Goal: Transaction & Acquisition: Purchase product/service

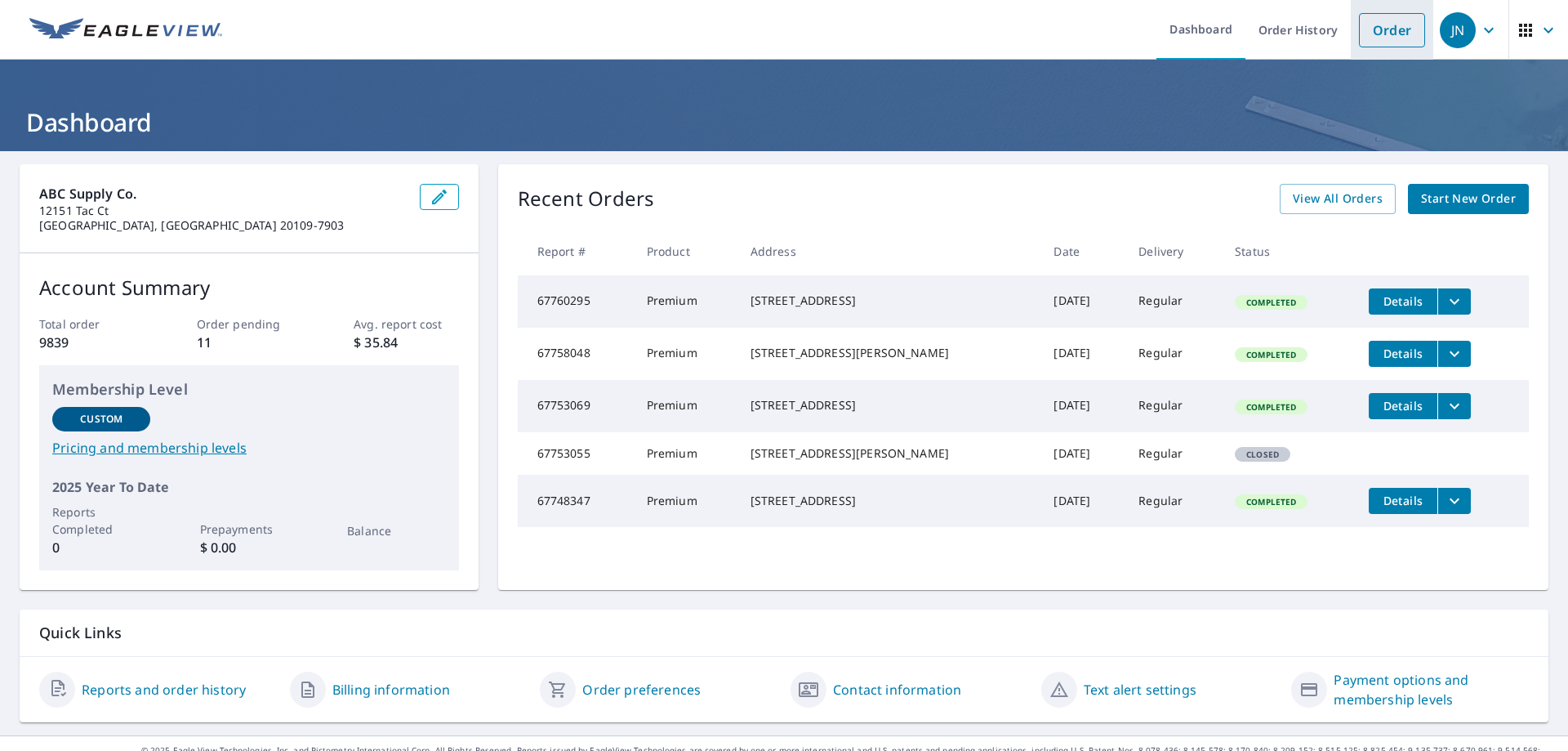
click at [1371, 28] on link "Order" at bounding box center [1392, 29] width 66 height 34
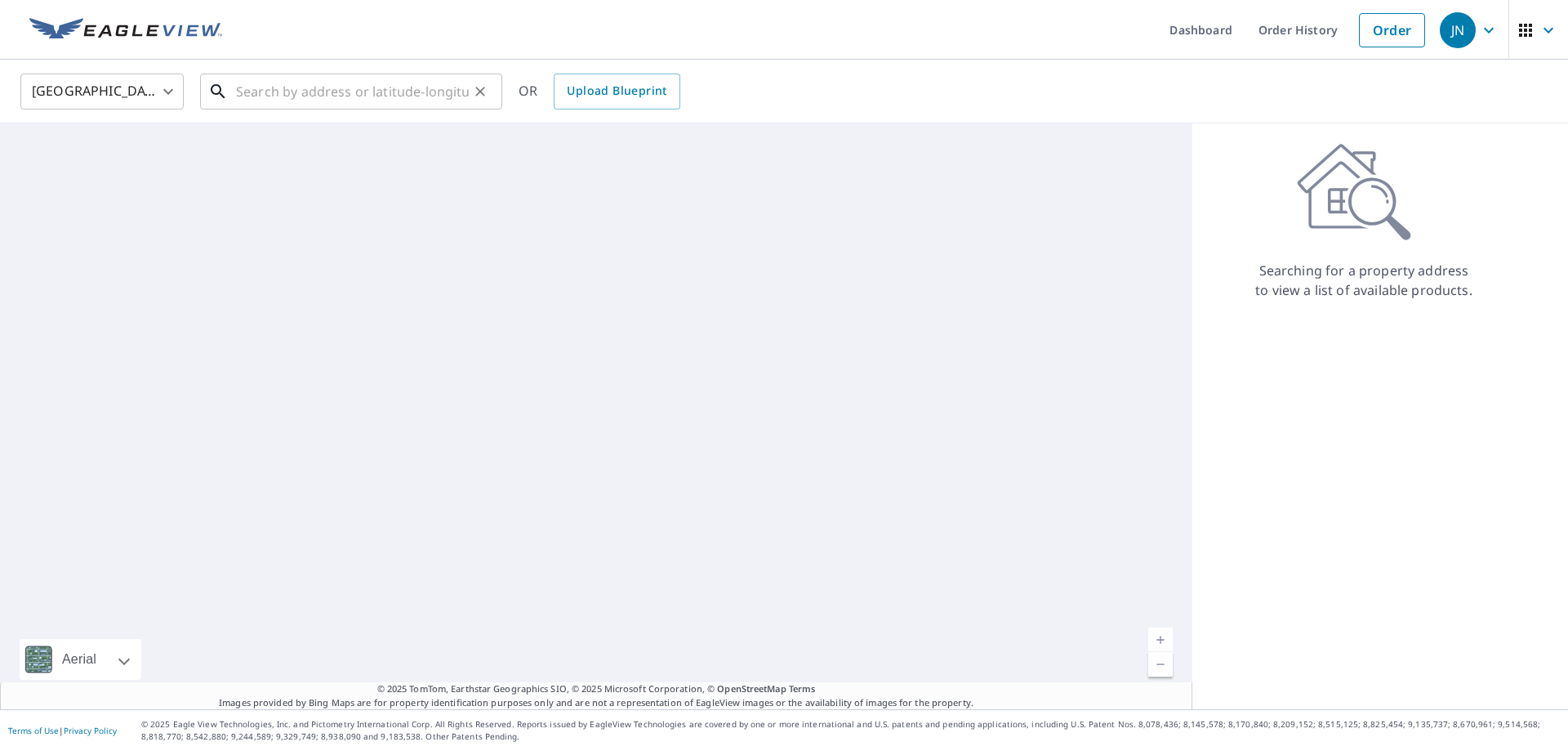
click at [324, 97] on input "text" at bounding box center [352, 91] width 233 height 46
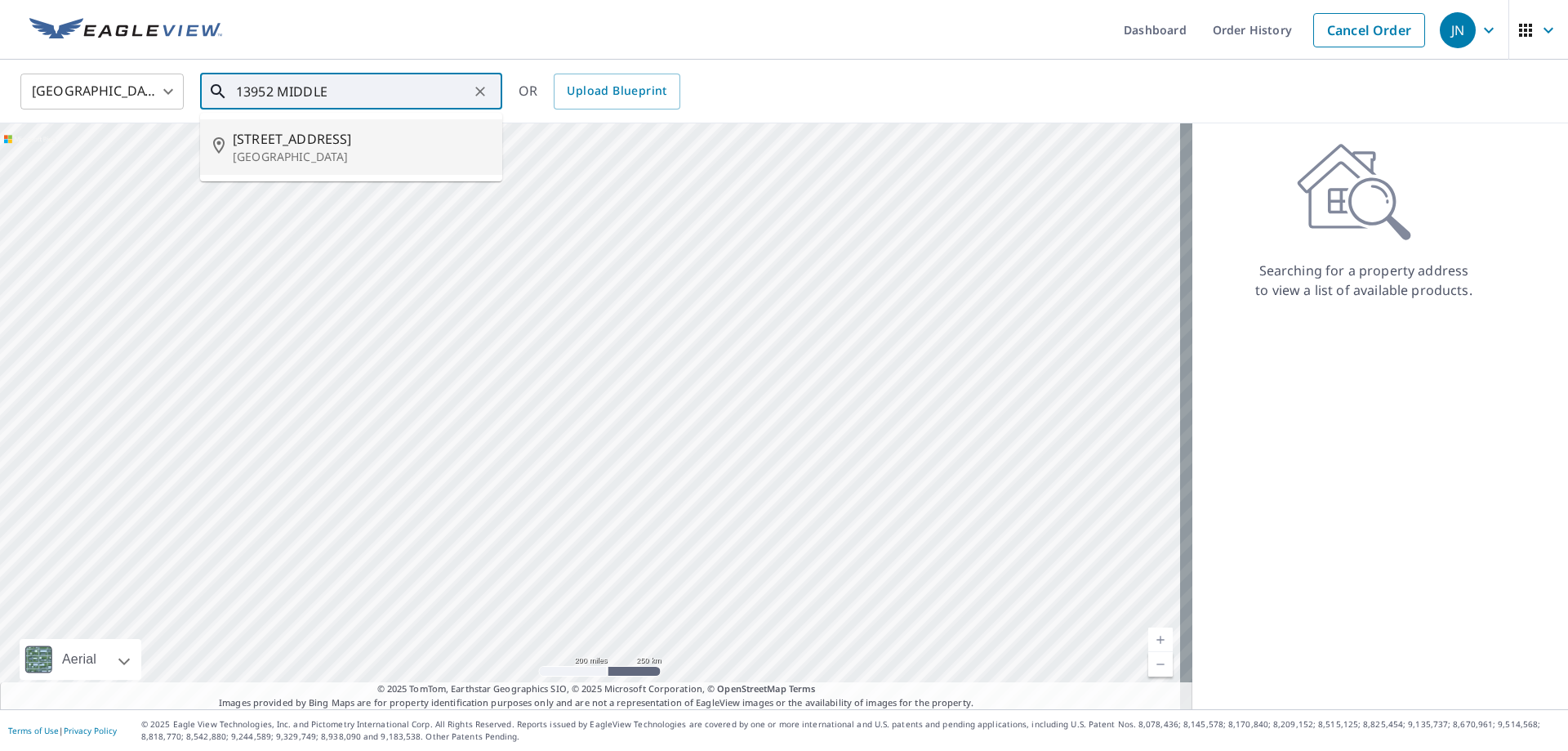
click at [338, 148] on p "[GEOGRAPHIC_DATA]" at bounding box center [361, 156] width 256 height 16
type input "[STREET_ADDRESS]"
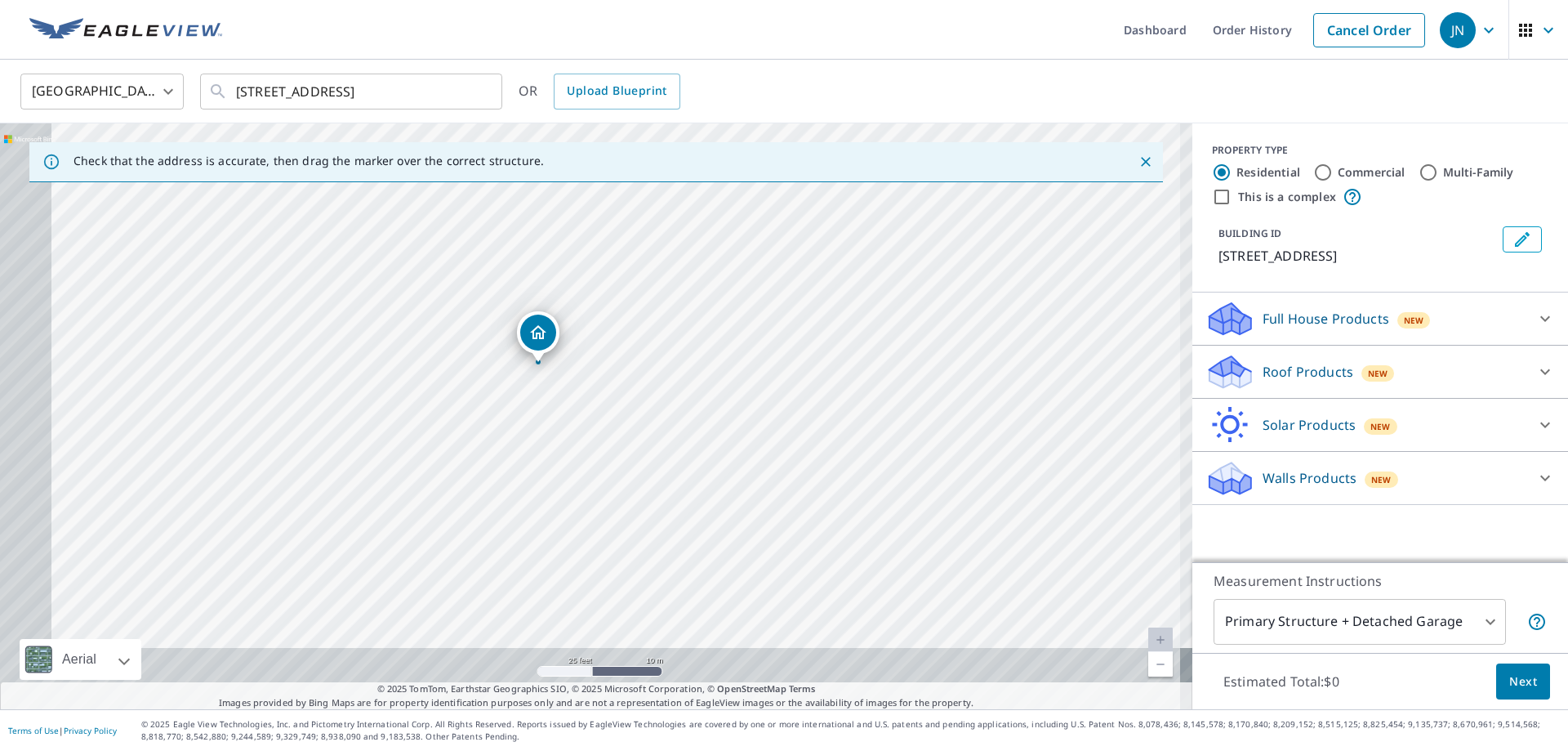
drag, startPoint x: 582, startPoint y: 444, endPoint x: 634, endPoint y: 365, distance: 94.6
click at [634, 365] on div "[STREET_ADDRESS]" at bounding box center [595, 416] width 1192 height 586
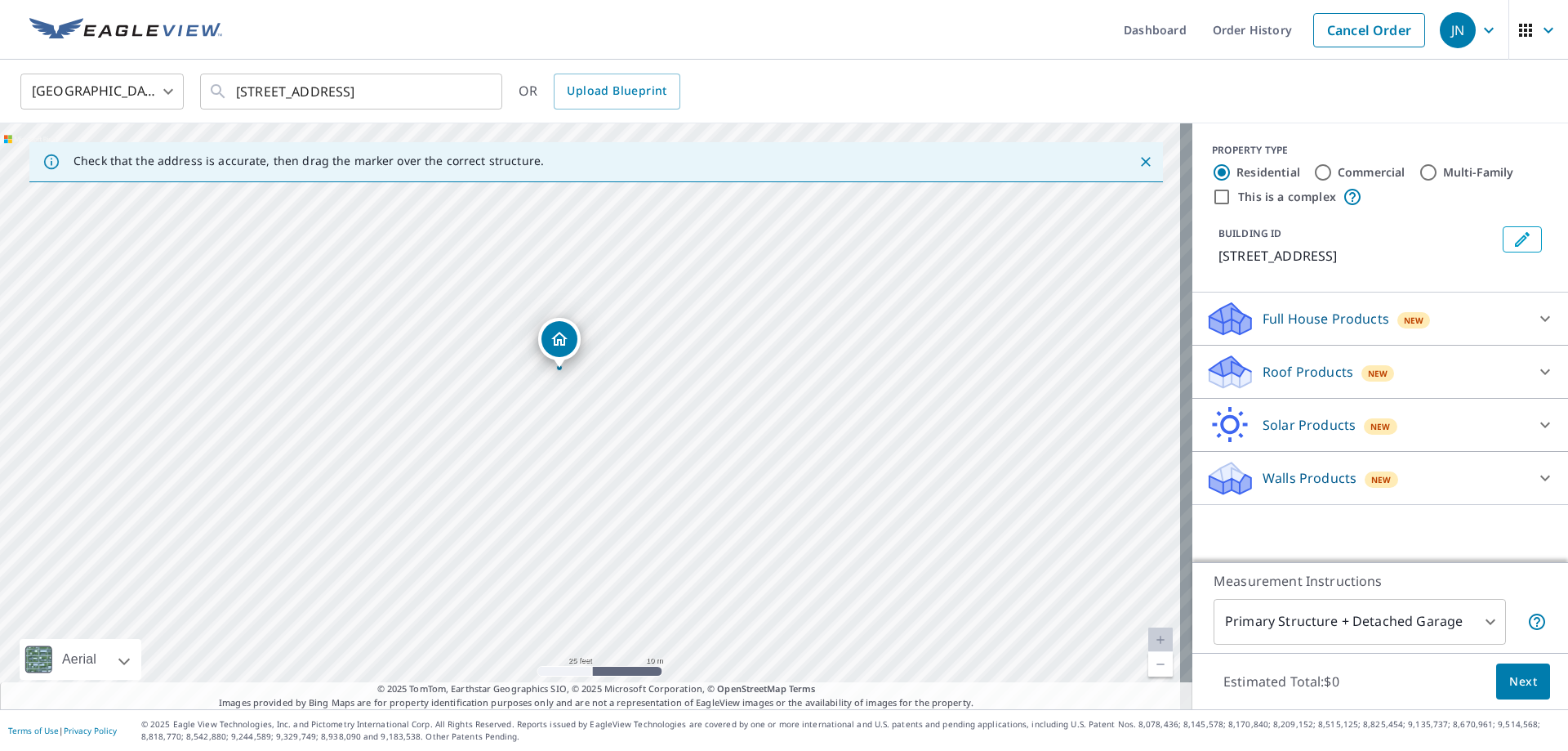
drag, startPoint x: 543, startPoint y: 326, endPoint x: 561, endPoint y: 334, distance: 19.7
drag, startPoint x: 628, startPoint y: 398, endPoint x: 730, endPoint y: 386, distance: 102.7
drag, startPoint x: 590, startPoint y: 382, endPoint x: 476, endPoint y: 373, distance: 114.4
drag, startPoint x: 580, startPoint y: 390, endPoint x: 585, endPoint y: 430, distance: 40.3
click at [575, 424] on div "[STREET_ADDRESS]" at bounding box center [595, 416] width 1192 height 586
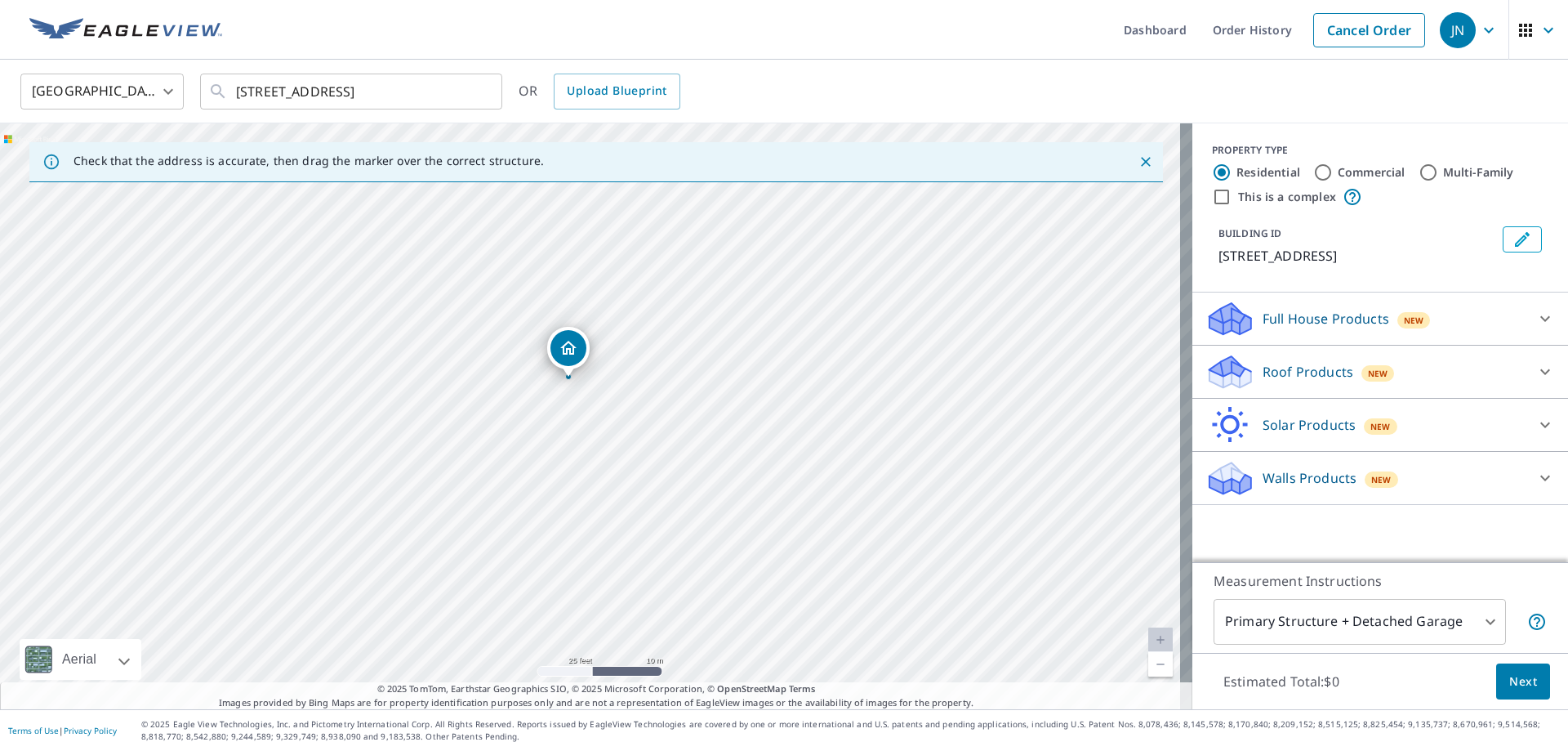
drag, startPoint x: 585, startPoint y: 379, endPoint x: 562, endPoint y: 343, distance: 42.7
click at [1462, 339] on div "Full House Products New" at bounding box center [1365, 319] width 320 height 39
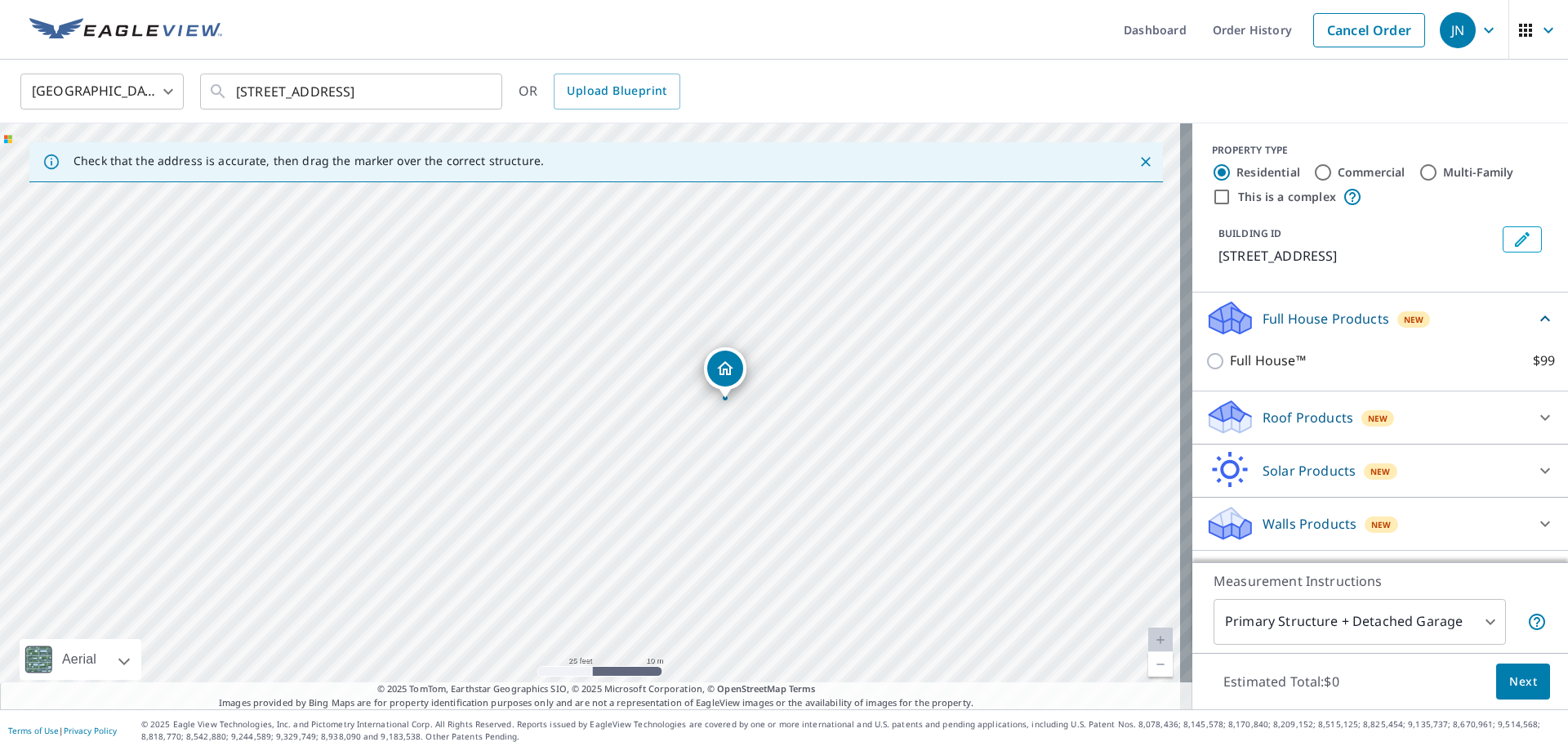
click at [1225, 422] on icon at bounding box center [1230, 410] width 42 height 20
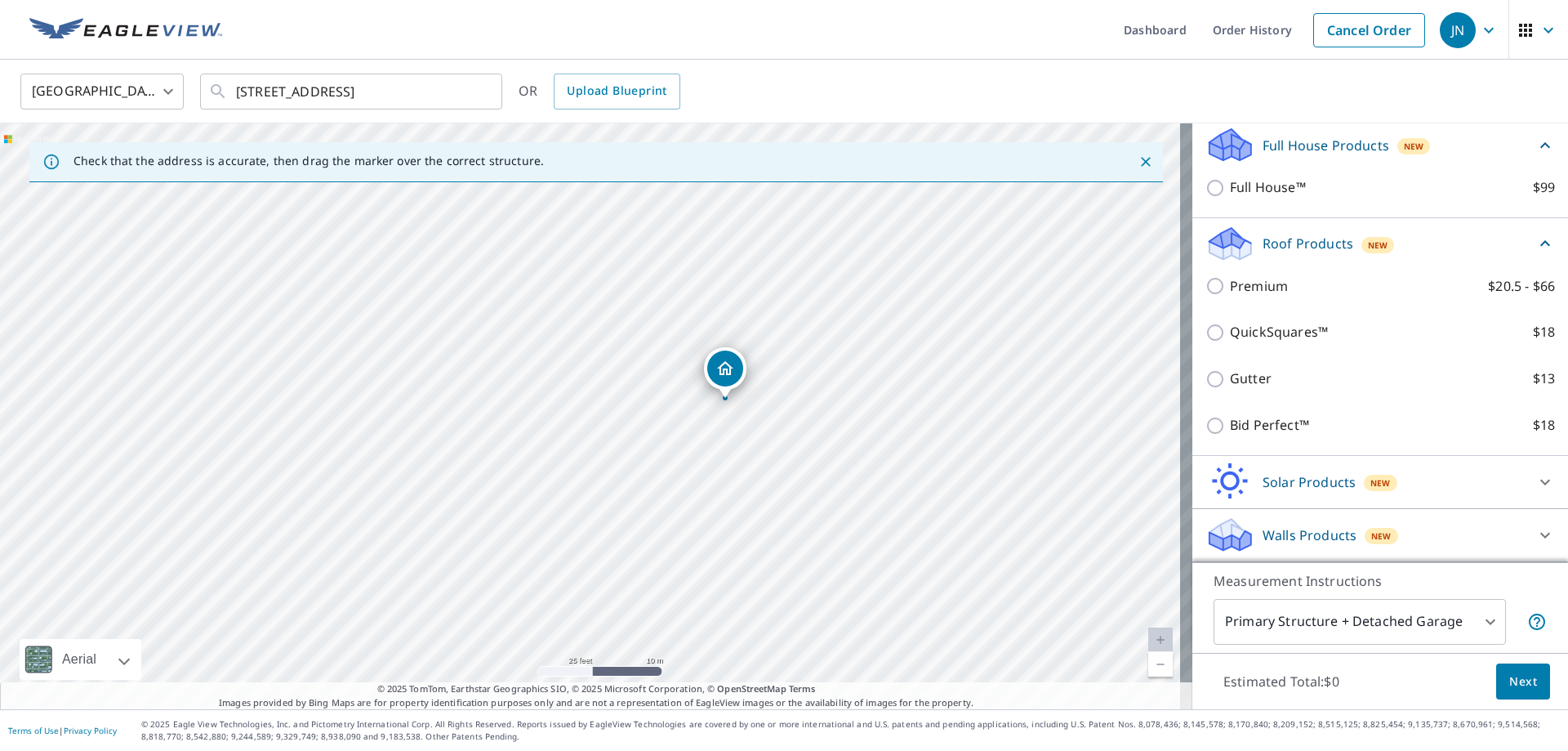
scroll to position [193, 0]
click at [1236, 537] on icon at bounding box center [1230, 540] width 42 height 19
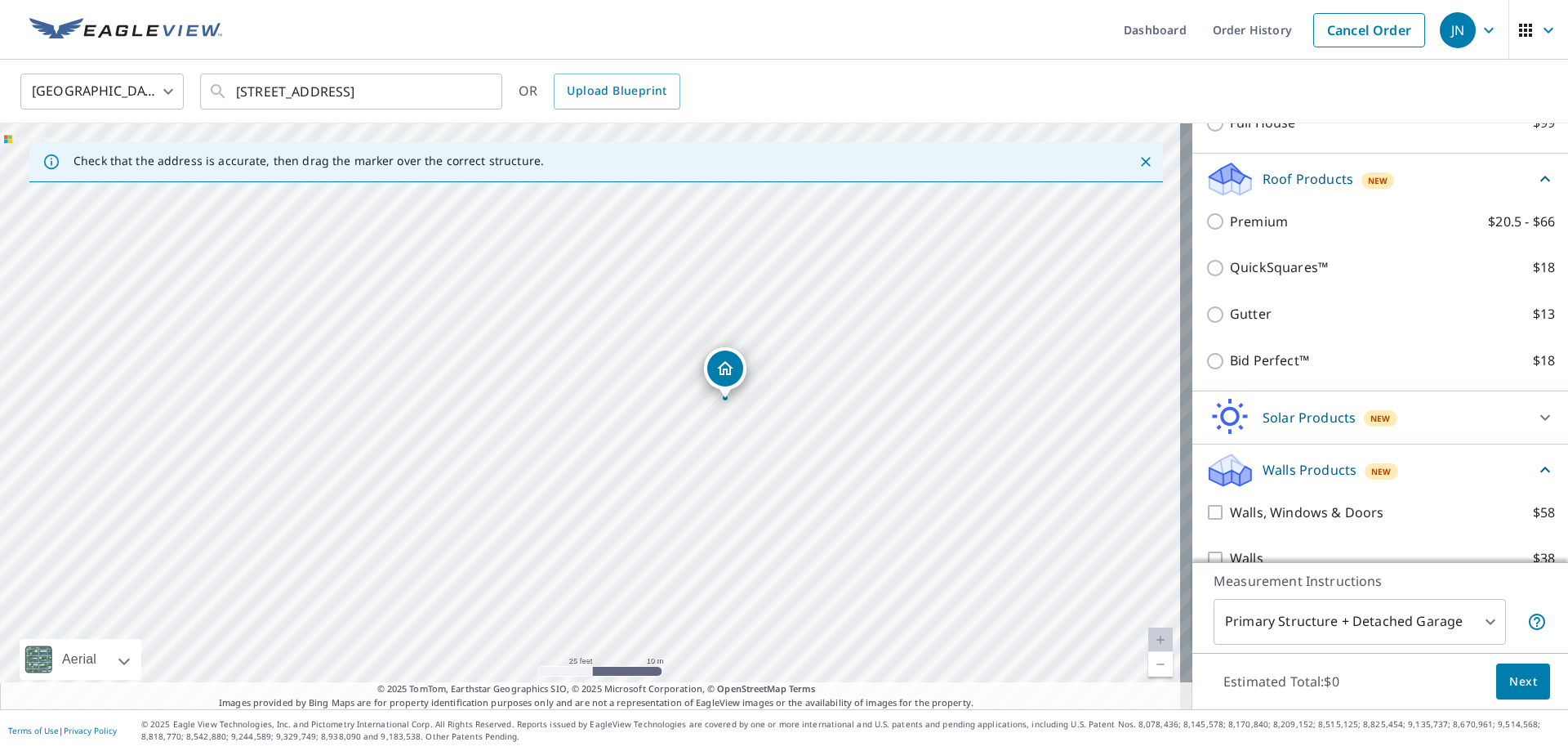
scroll to position [284, 0]
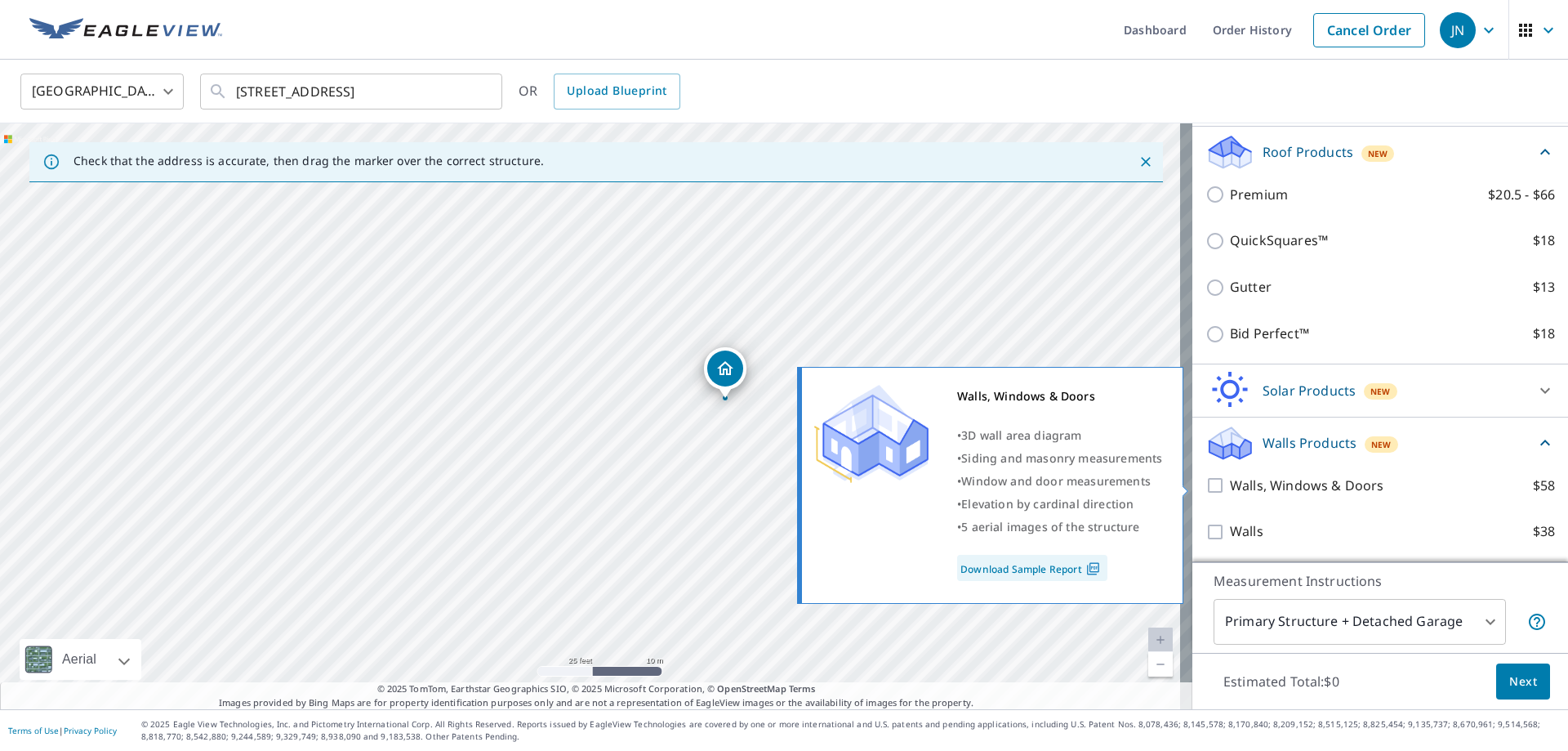
click at [1205, 489] on input "Walls, Windows & Doors $58" at bounding box center [1217, 485] width 24 height 19
checkbox input "true"
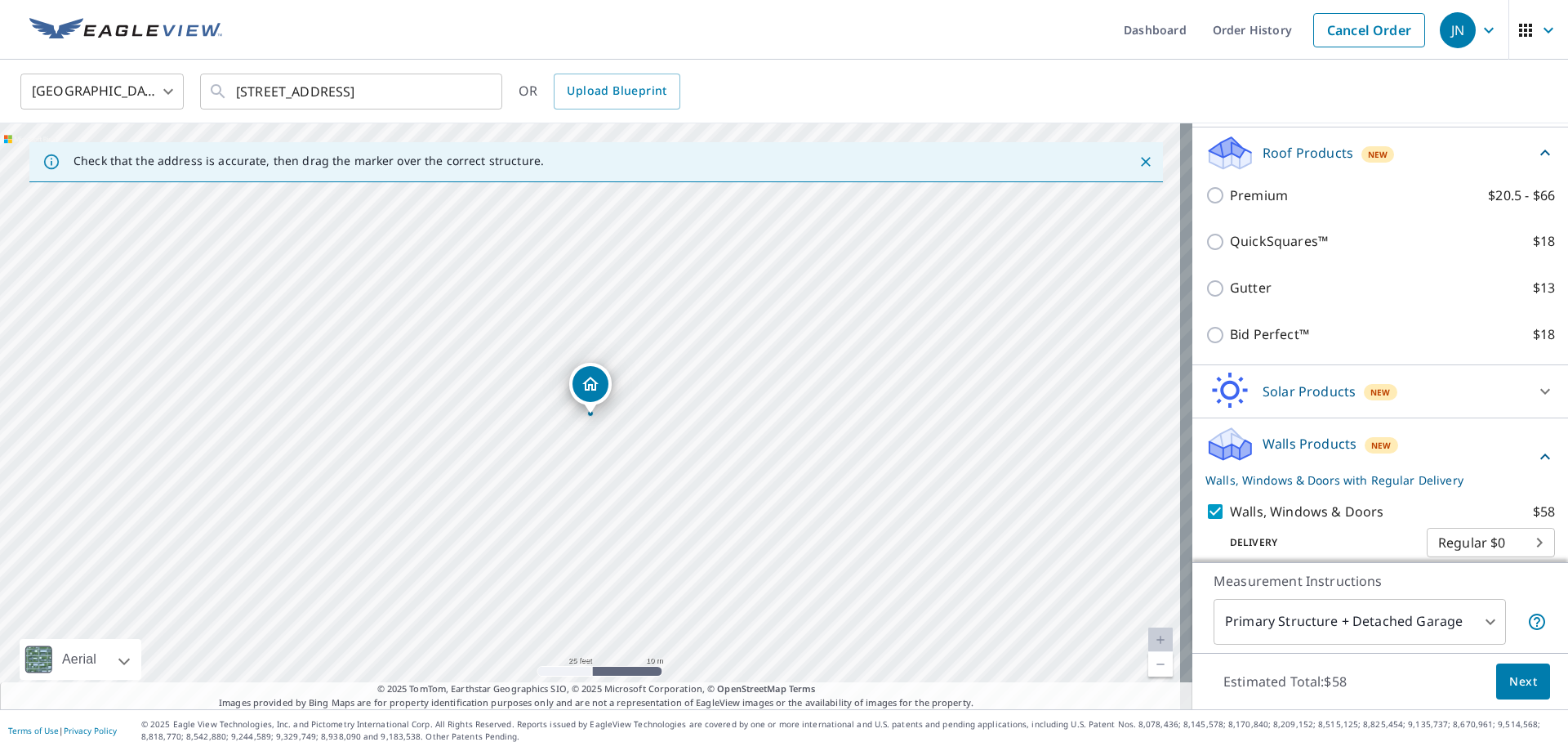
scroll to position [345, 0]
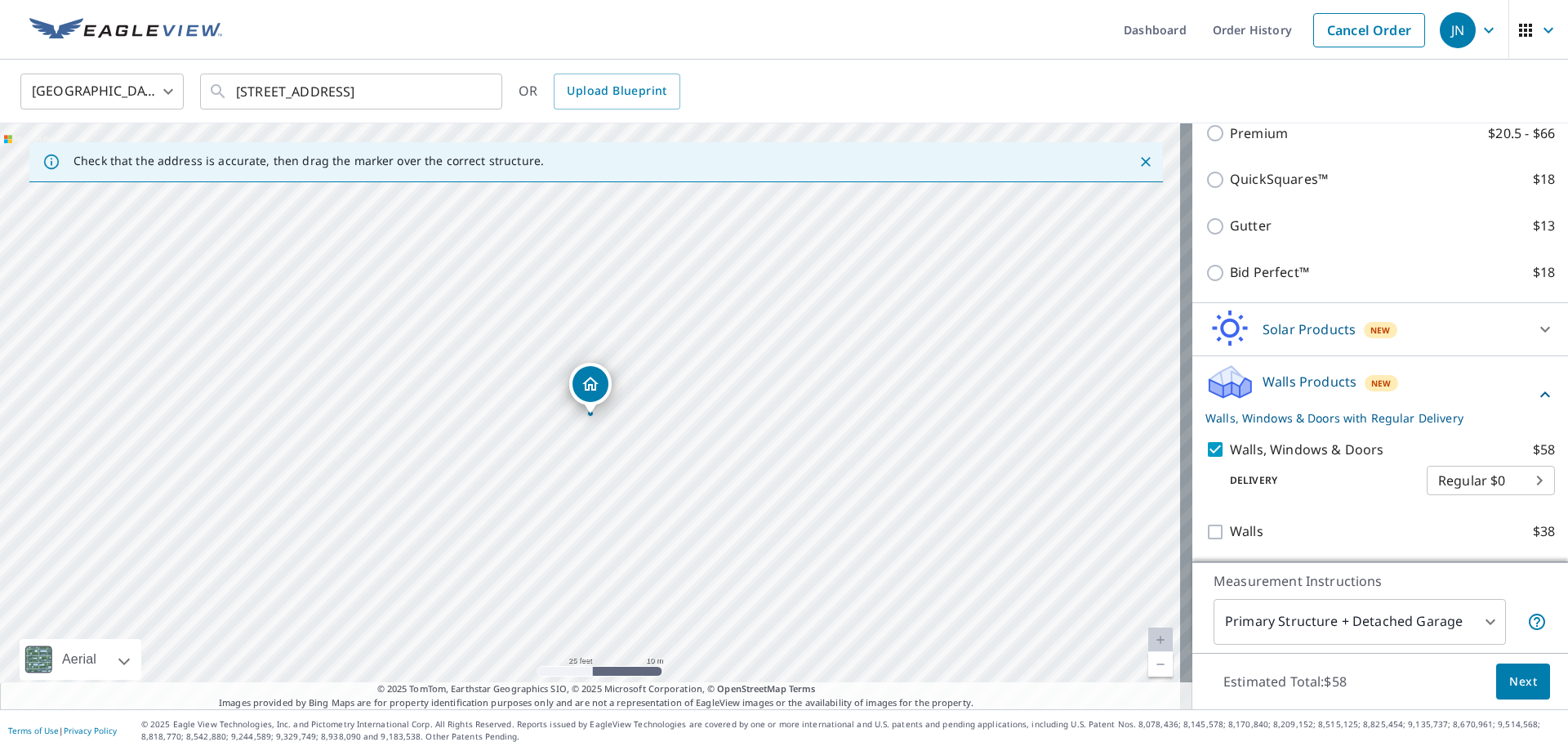
click at [1509, 678] on span "Next" at bounding box center [1522, 681] width 28 height 20
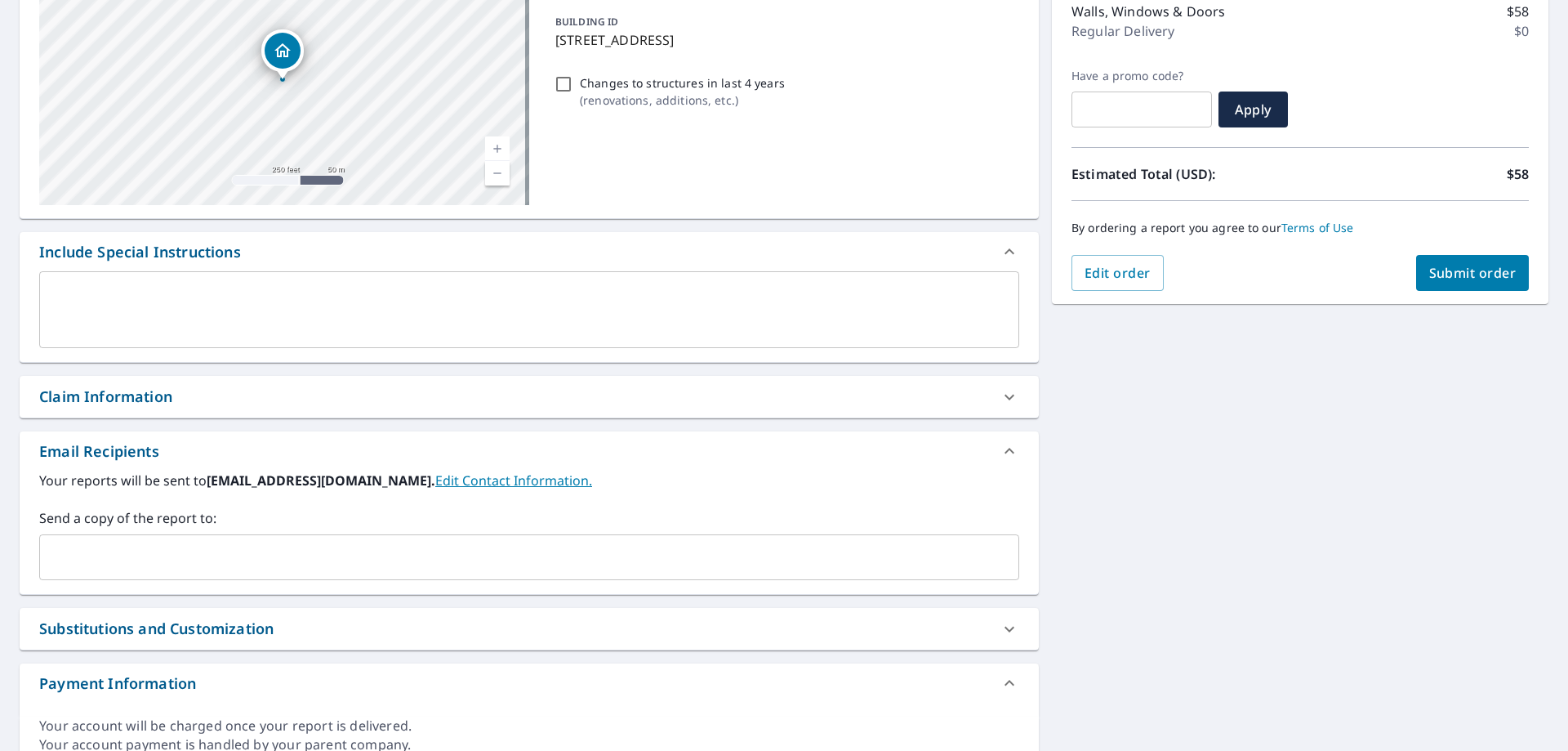
scroll to position [245, 0]
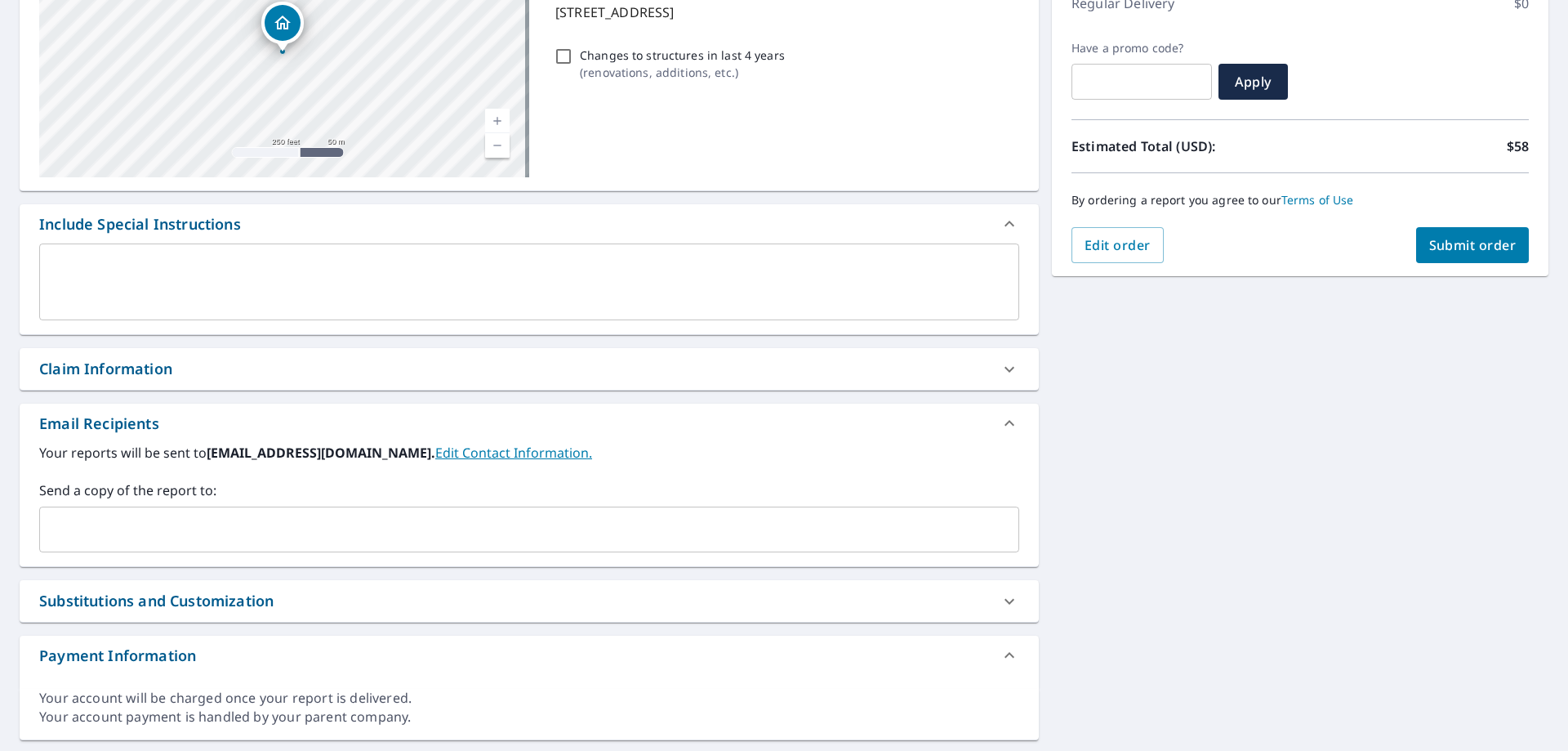
click at [271, 521] on input "text" at bounding box center [517, 530] width 941 height 31
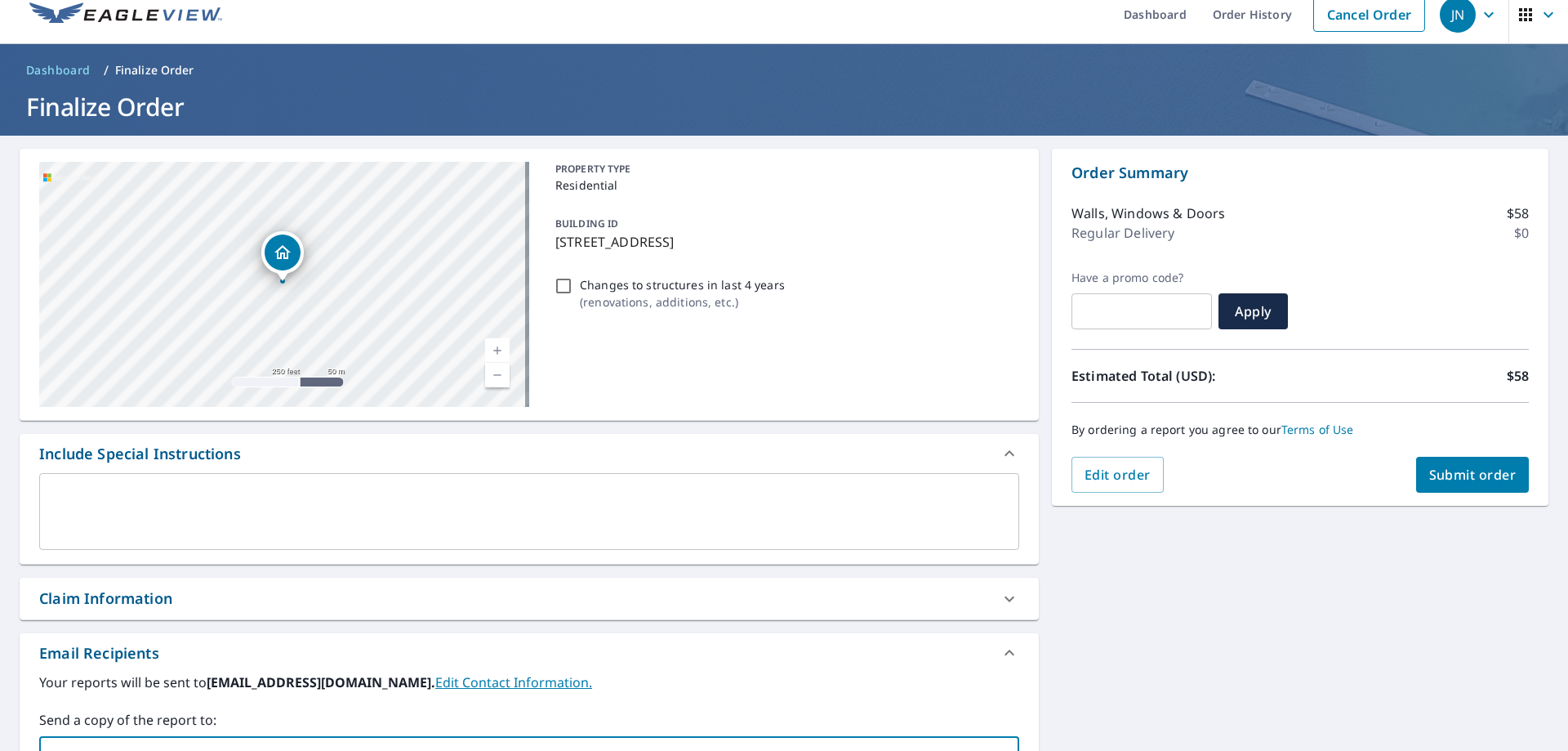
scroll to position [0, 0]
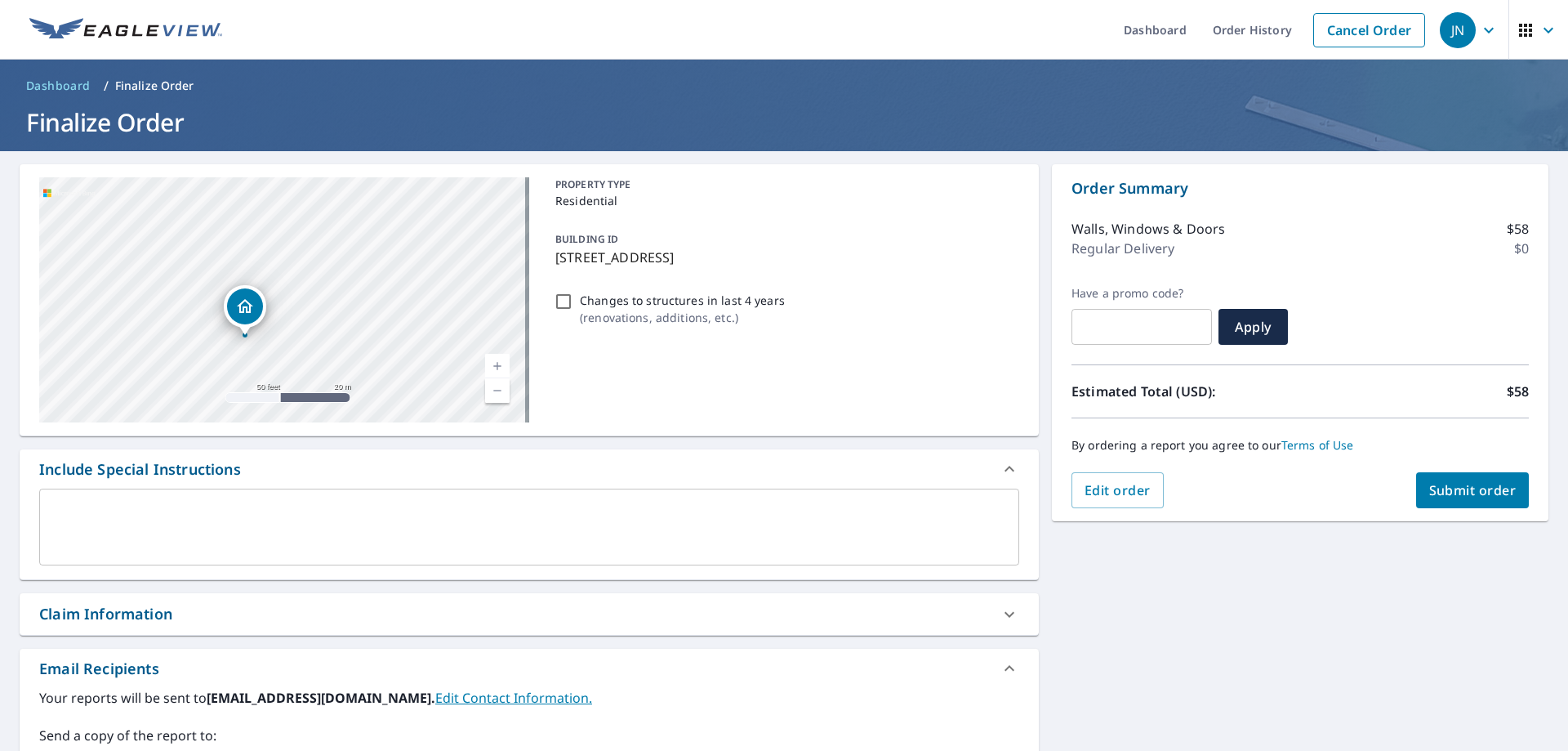
drag, startPoint x: 164, startPoint y: 317, endPoint x: 440, endPoint y: 318, distance: 276.0
click at [440, 318] on div "[STREET_ADDRESS]" at bounding box center [283, 300] width 490 height 245
drag, startPoint x: 203, startPoint y: 300, endPoint x: 373, endPoint y: 244, distance: 179.0
click at [373, 244] on div "[STREET_ADDRESS]" at bounding box center [283, 300] width 490 height 245
drag, startPoint x: 349, startPoint y: 267, endPoint x: 345, endPoint y: 256, distance: 11.7
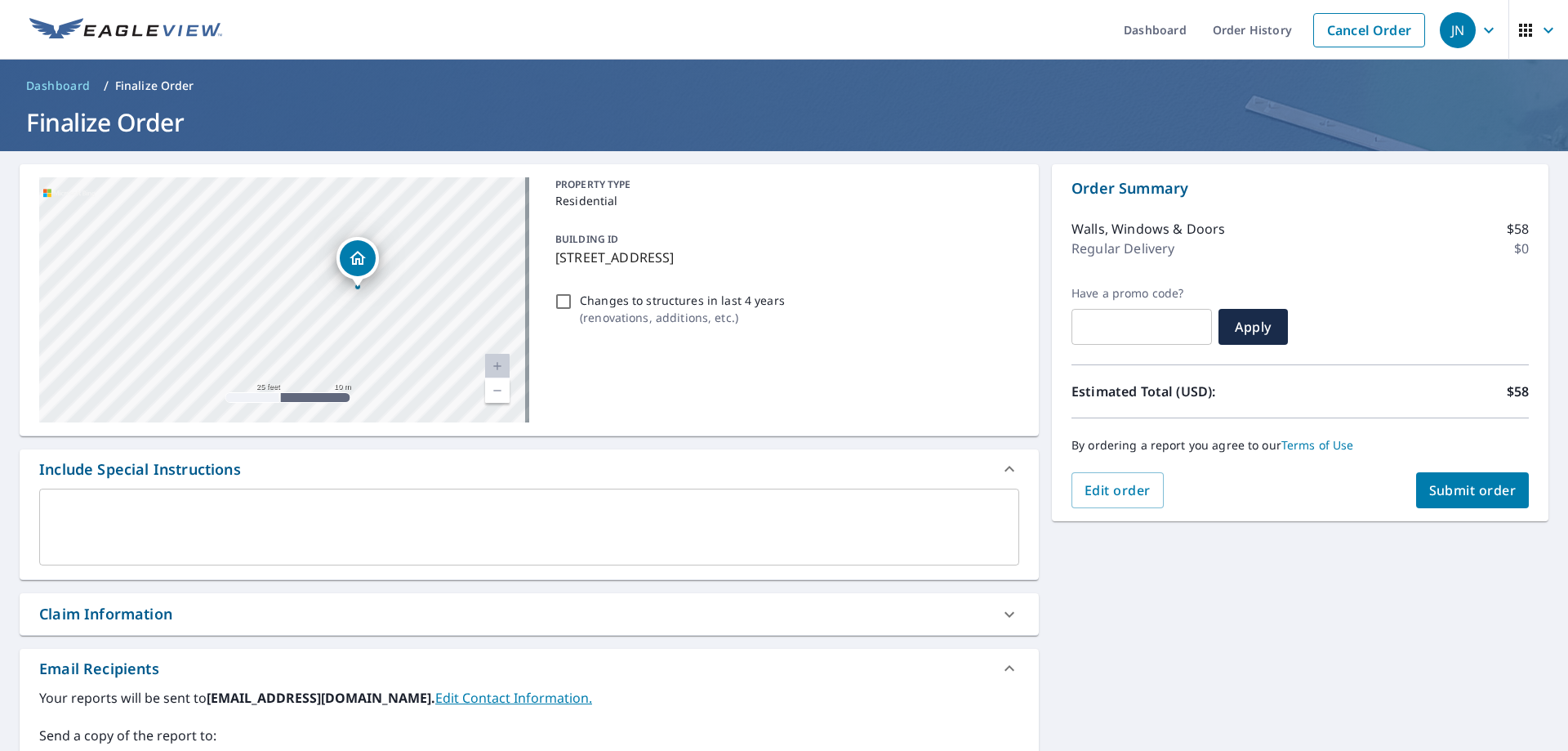
click at [345, 256] on div "Dropped pin, building 1, Residential property, 13952 Middle Creek Pl Centrevill…" at bounding box center [357, 258] width 36 height 36
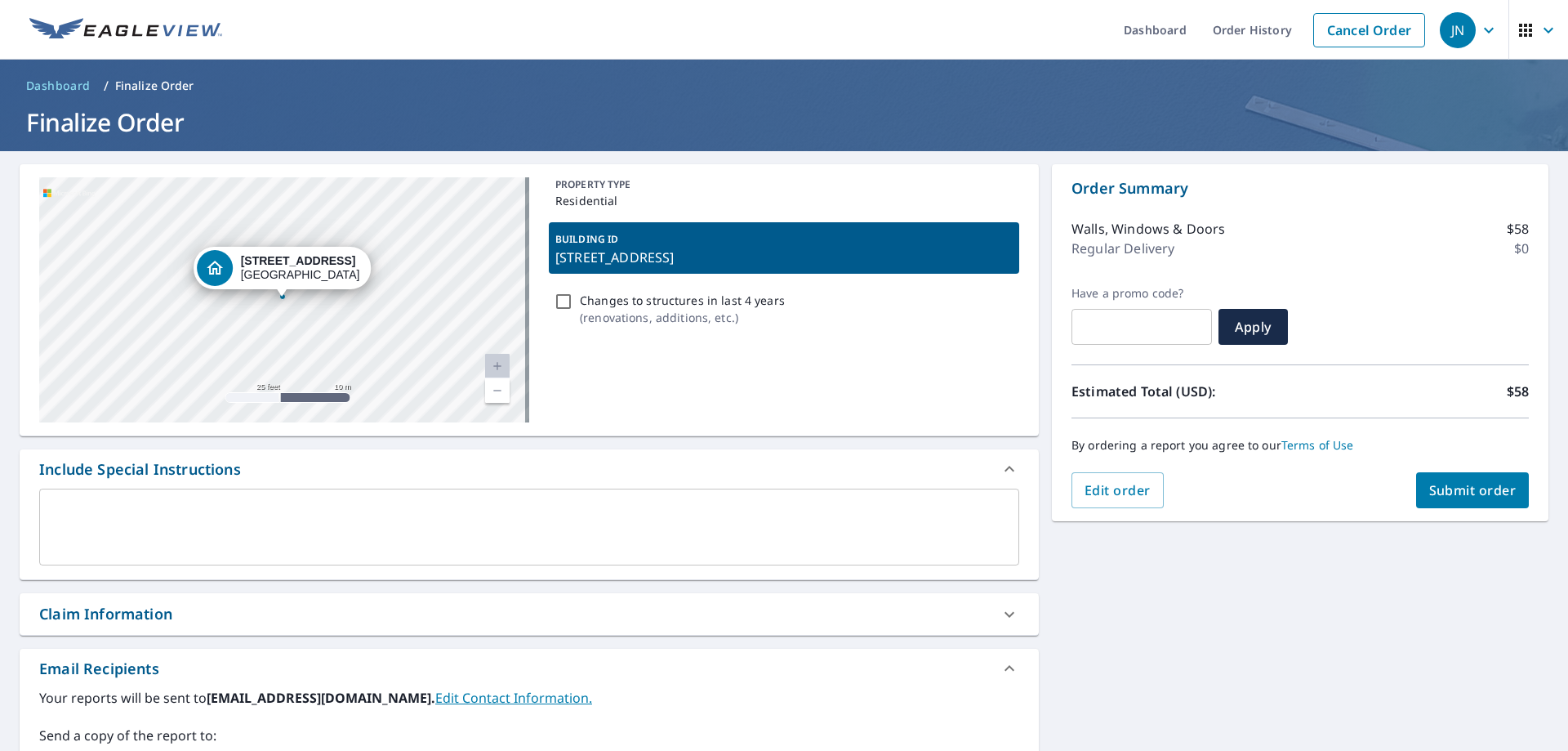
click at [406, 245] on div "[STREET_ADDRESS]" at bounding box center [283, 300] width 490 height 245
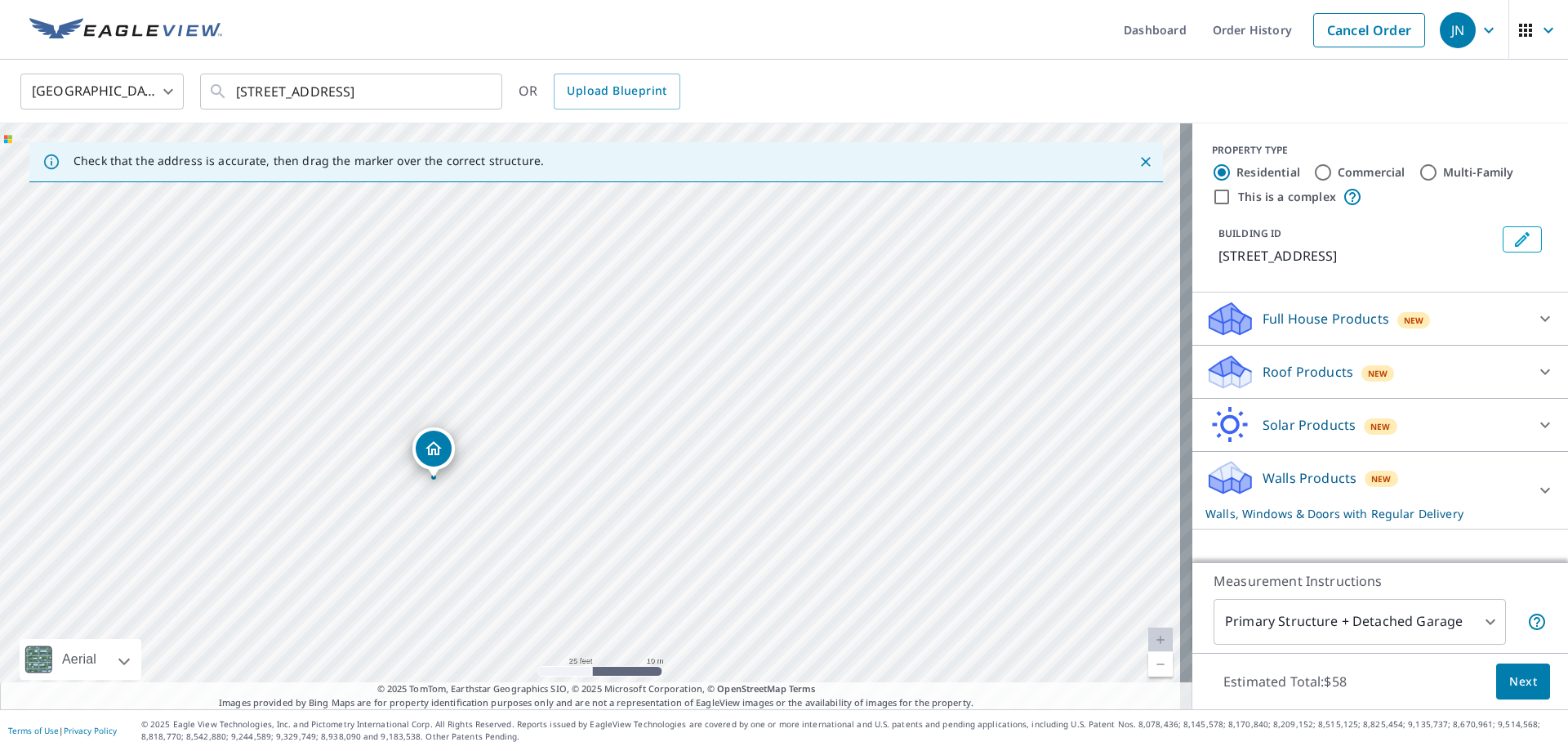
drag, startPoint x: 601, startPoint y: 432, endPoint x: 817, endPoint y: 237, distance: 291.0
click at [817, 238] on div "[STREET_ADDRESS]" at bounding box center [595, 416] width 1192 height 586
drag, startPoint x: 520, startPoint y: 370, endPoint x: 490, endPoint y: 340, distance: 42.4
click at [484, 522] on div "[STREET_ADDRESS]" at bounding box center [595, 416] width 1192 height 586
drag, startPoint x: 234, startPoint y: 90, endPoint x: 401, endPoint y: 91, distance: 167.0
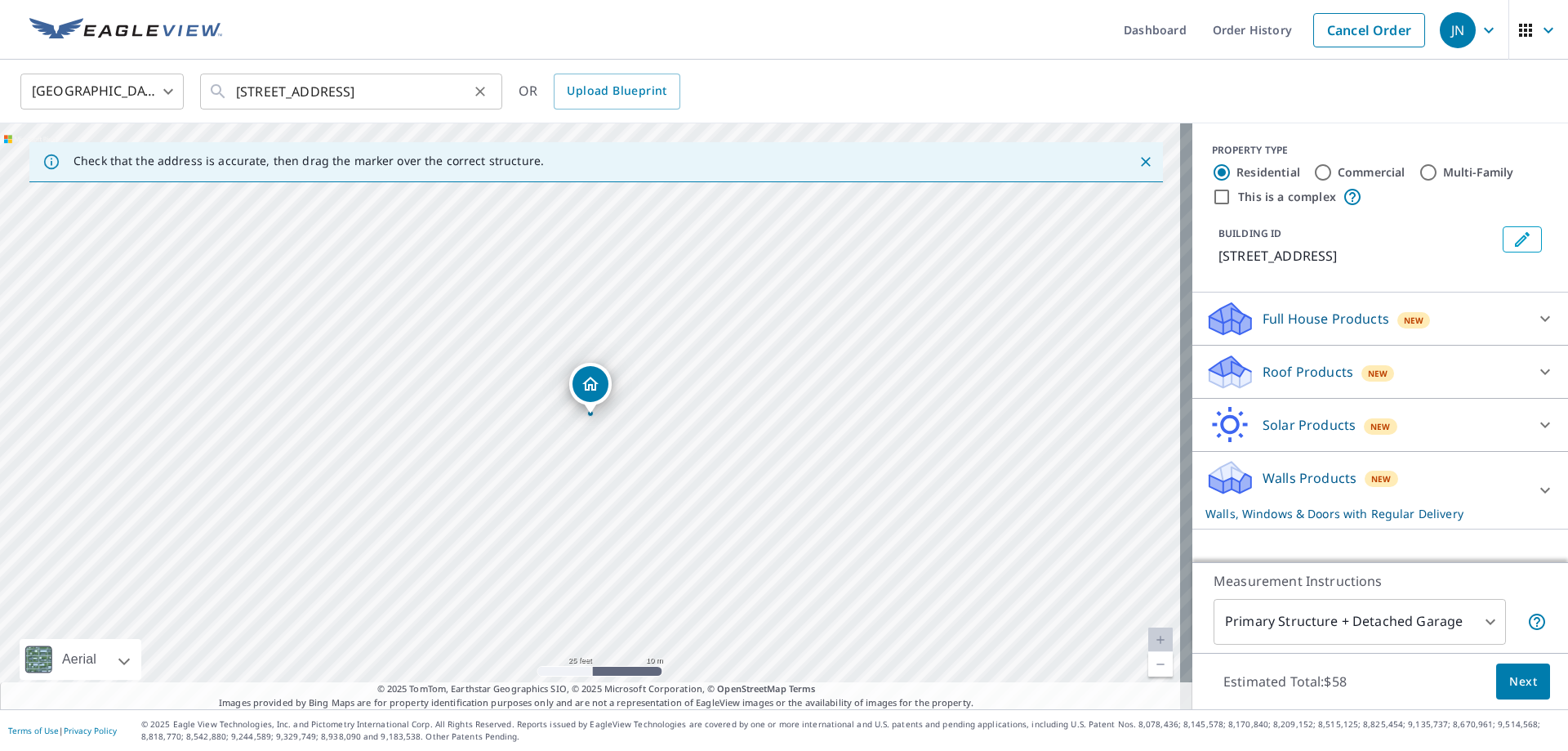
click at [401, 91] on div "[STREET_ADDRESS] ​" at bounding box center [351, 91] width 303 height 36
drag, startPoint x: 598, startPoint y: 380, endPoint x: 666, endPoint y: 458, distance: 103.5
drag, startPoint x: 636, startPoint y: 356, endPoint x: 624, endPoint y: 318, distance: 39.8
click at [622, 318] on div "[STREET_ADDRESS]" at bounding box center [595, 416] width 1192 height 586
drag, startPoint x: 624, startPoint y: 324, endPoint x: 624, endPoint y: 313, distance: 11.0
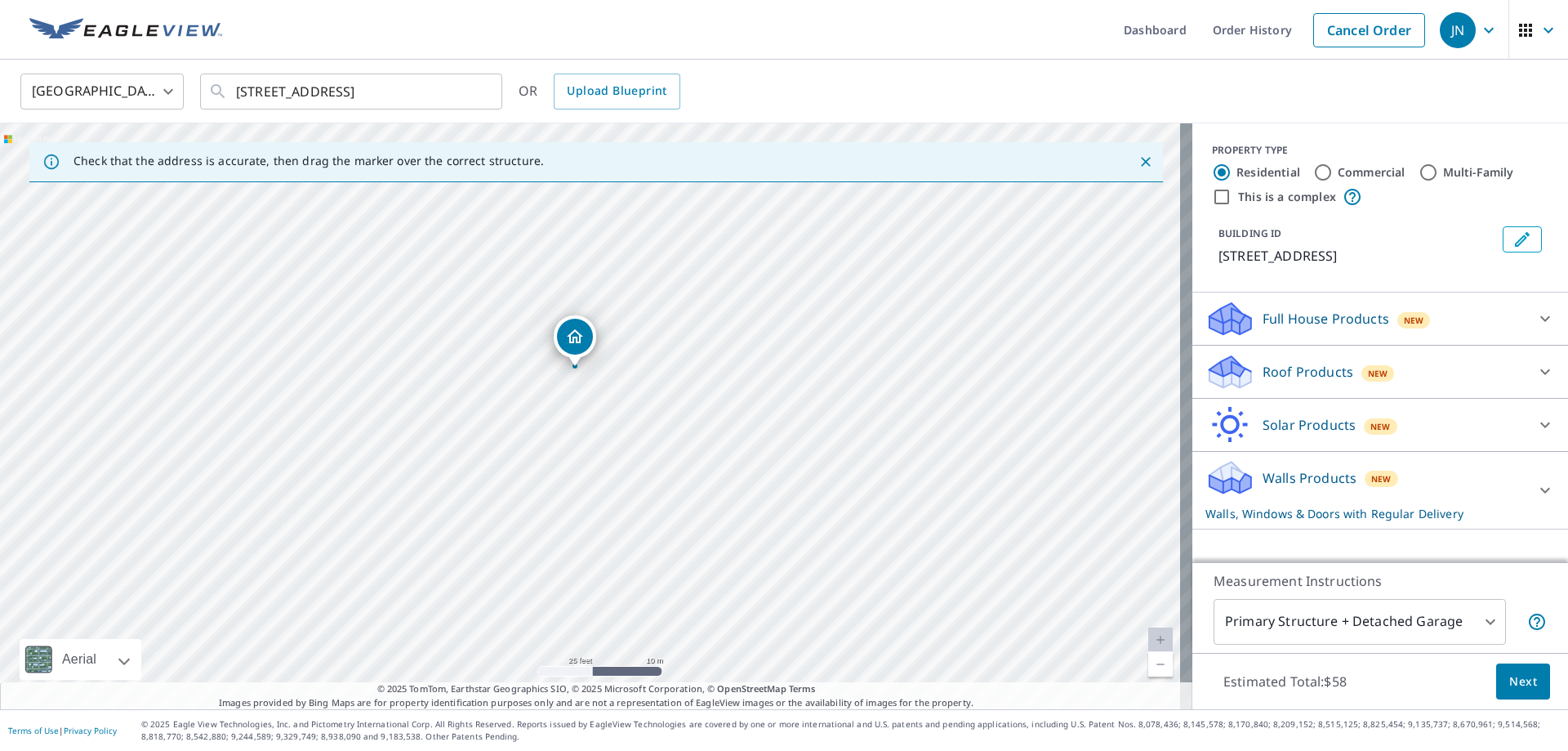
click at [624, 313] on div "[STREET_ADDRESS]" at bounding box center [595, 416] width 1192 height 586
drag, startPoint x: 568, startPoint y: 327, endPoint x: 525, endPoint y: 278, distance: 65.2
drag, startPoint x: 990, startPoint y: 511, endPoint x: 1020, endPoint y: 425, distance: 91.1
click at [1018, 426] on div "[STREET_ADDRESS]" at bounding box center [595, 416] width 1192 height 586
click at [804, 451] on div "[STREET_ADDRESS]" at bounding box center [595, 416] width 1192 height 586
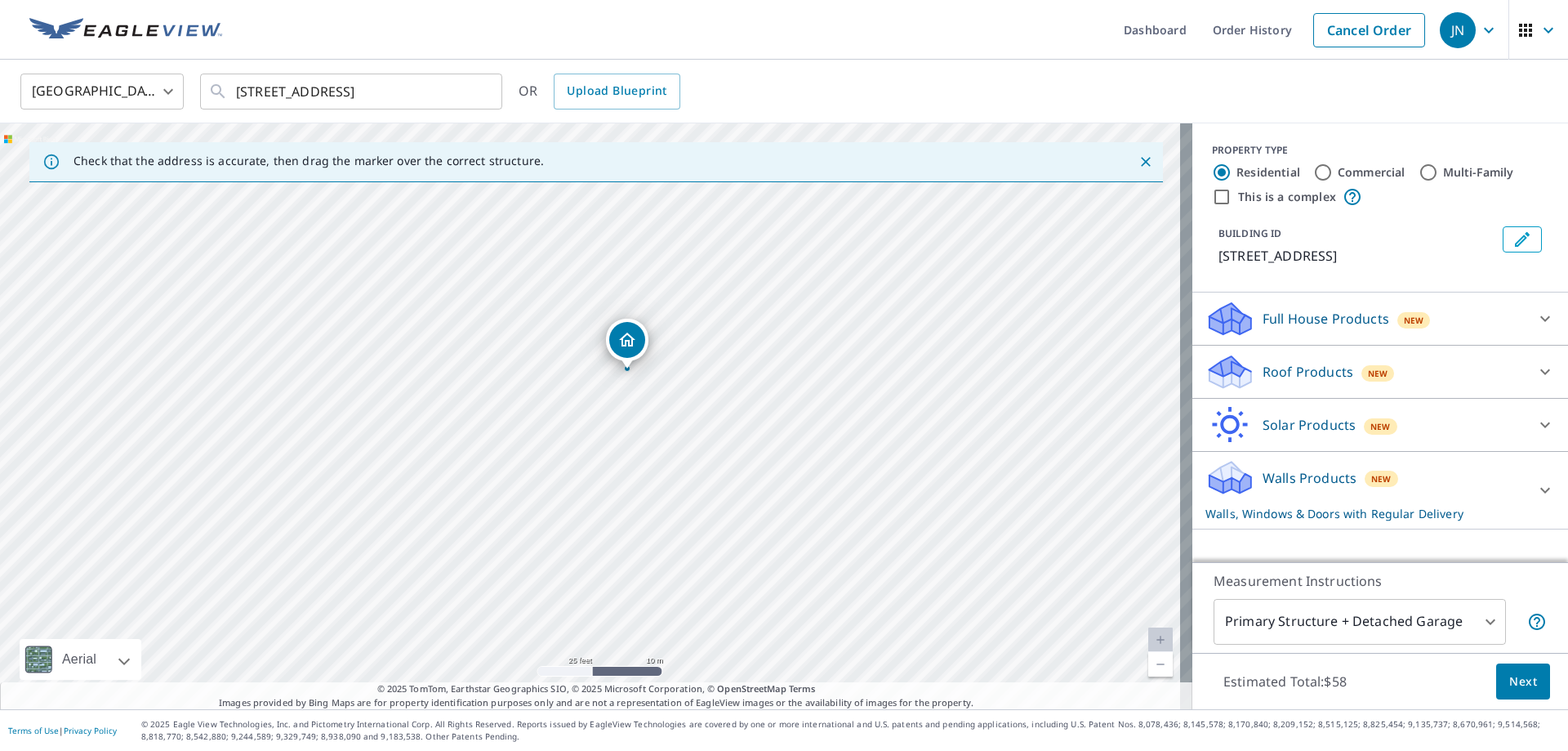
drag, startPoint x: 652, startPoint y: 364, endPoint x: 620, endPoint y: 334, distance: 43.9
drag, startPoint x: 1037, startPoint y: 496, endPoint x: 1037, endPoint y: 446, distance: 50.0
click at [1037, 446] on div "[STREET_ADDRESS]" at bounding box center [595, 416] width 1192 height 586
drag, startPoint x: 829, startPoint y: 401, endPoint x: 400, endPoint y: 453, distance: 432.1
click at [400, 453] on div "[STREET_ADDRESS]" at bounding box center [595, 416] width 1192 height 586
